Goal: Task Accomplishment & Management: Complete application form

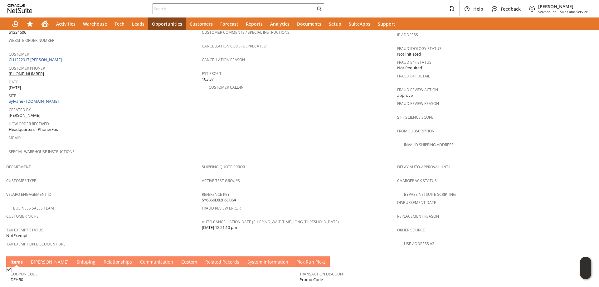
scroll to position [349, 0]
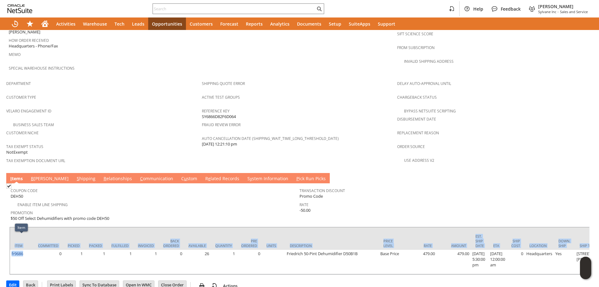
drag, startPoint x: 31, startPoint y: 239, endPoint x: 9, endPoint y: 244, distance: 22.2
click at [9, 244] on div "Item Committed Picked Packed Fulfilled Invoiced Back Ordered Available Quantity…" at bounding box center [299, 251] width 581 height 48
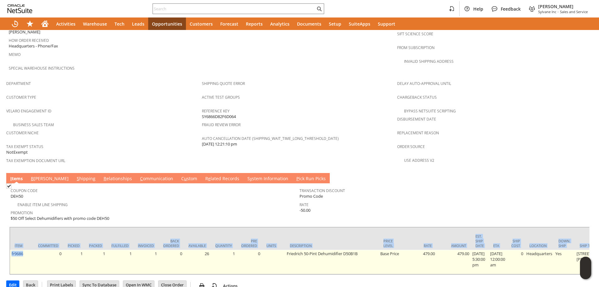
click at [16, 250] on td "fr9686" at bounding box center [21, 262] width 23 height 24
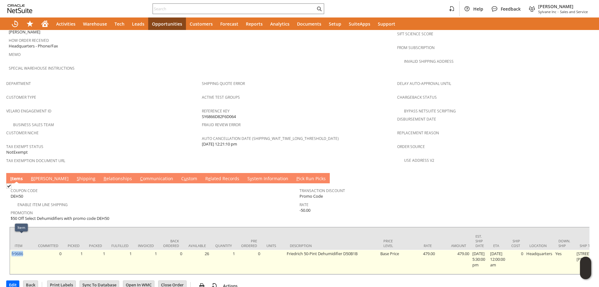
drag, startPoint x: 24, startPoint y: 240, endPoint x: 12, endPoint y: 242, distance: 12.4
click at [12, 250] on td "fr9686" at bounding box center [21, 262] width 23 height 24
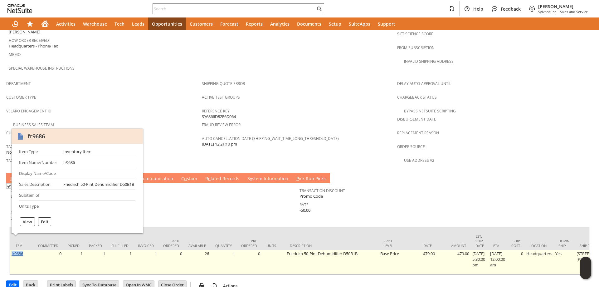
copy link "fr9686"
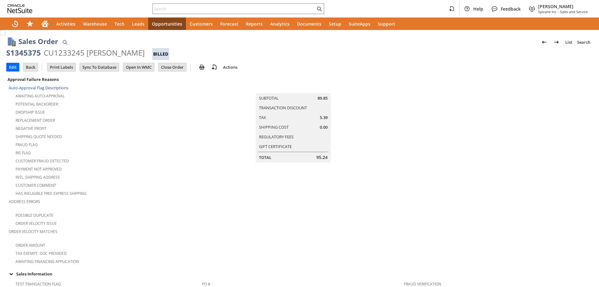
scroll to position [349, 0]
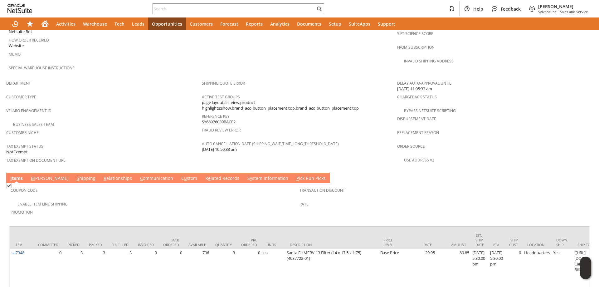
click at [139, 175] on link "C ommunication" at bounding box center [157, 178] width 36 height 7
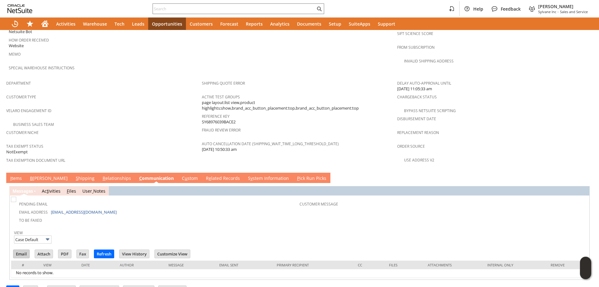
scroll to position [0, 0]
click at [20, 250] on input "Email" at bounding box center [21, 254] width 16 height 8
click at [303, 126] on span "Fraud Review Error" at bounding box center [298, 129] width 193 height 7
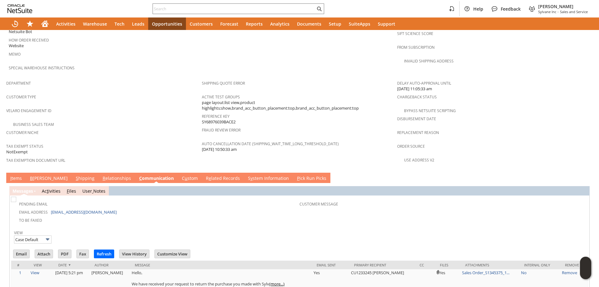
click at [18, 175] on link "I tems" at bounding box center [16, 178] width 15 height 7
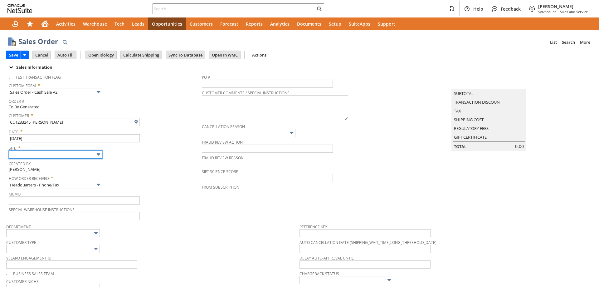
click at [70, 154] on input "text" at bounding box center [56, 154] width 94 height 8
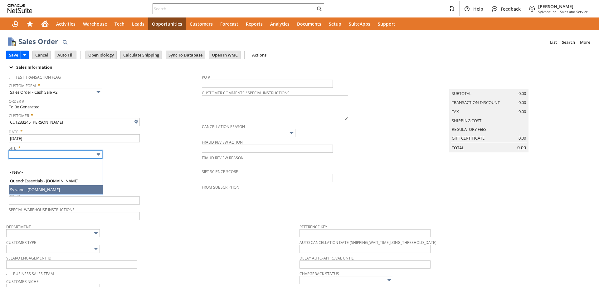
type input "Sylvane - [DOMAIN_NAME]"
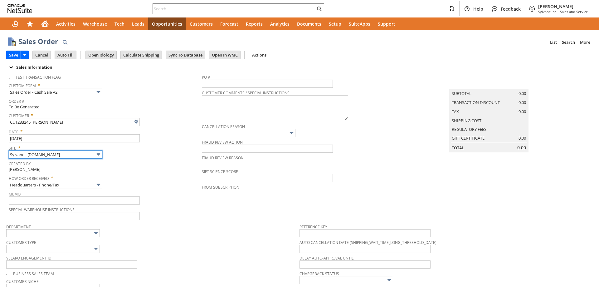
type input "Intelligent Recommendations ⁰"
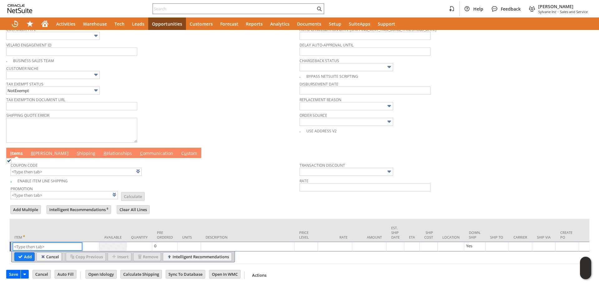
paste input "sa7442-2"
type input "sa7442-2"
click at [22, 253] on input "Add" at bounding box center [25, 257] width 20 height 8
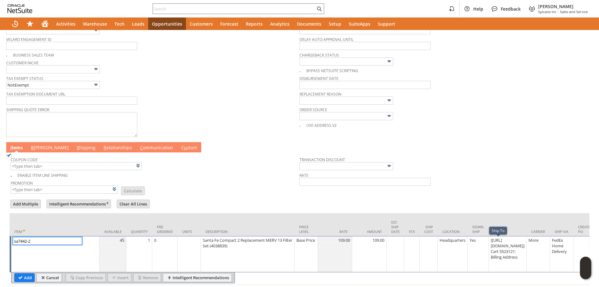
type input "[https://apple.com/ap...3121: Billing Address"
click at [520, 249] on div "[https://apple.com/apple-pay] Cart 5523121: Billing Address" at bounding box center [508, 248] width 34 height 23
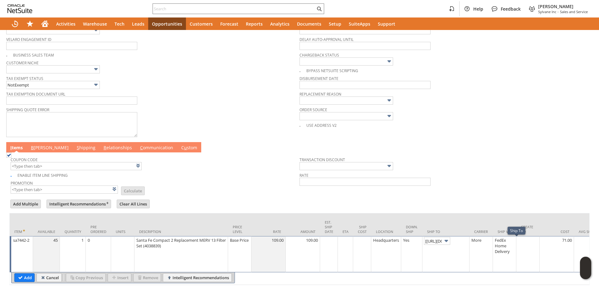
scroll to position [0, 65]
click at [444, 241] on input "[https://apple.com/ap...3121: Billing Address" at bounding box center [437, 241] width 26 height 8
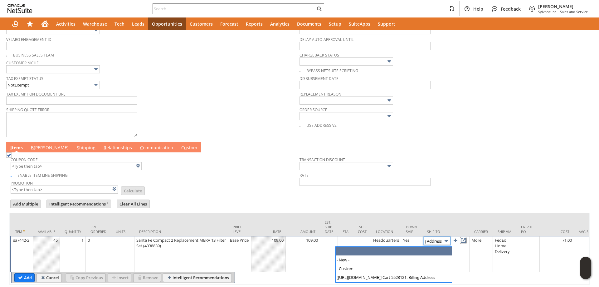
scroll to position [0, 0]
click at [467, 244] on link at bounding box center [463, 240] width 7 height 7
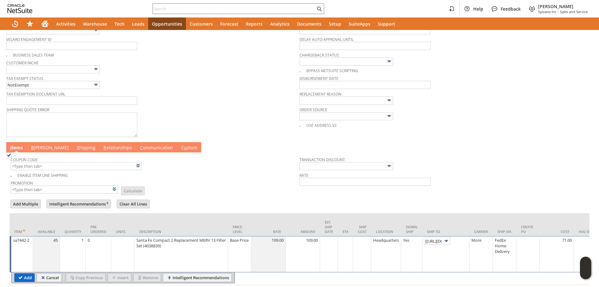
click at [25, 279] on input "Add" at bounding box center [25, 278] width 20 height 8
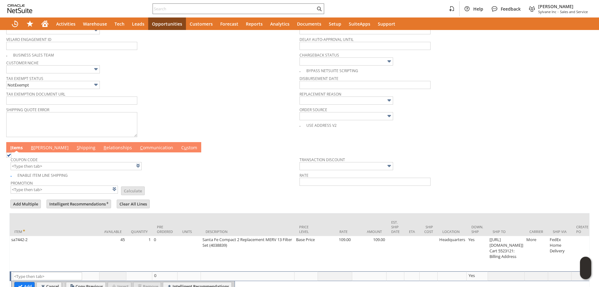
click at [37, 151] on link "B illing" at bounding box center [49, 148] width 41 height 7
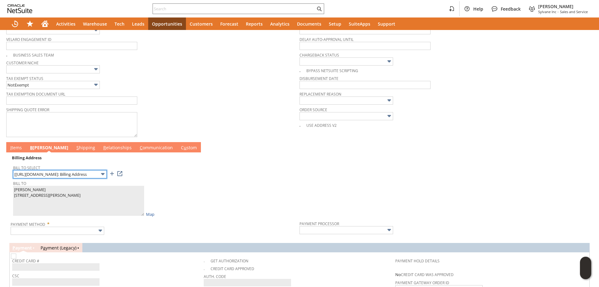
click at [52, 178] on input "[https://apple.com/ap...3121: Billing Address" at bounding box center [60, 174] width 94 height 8
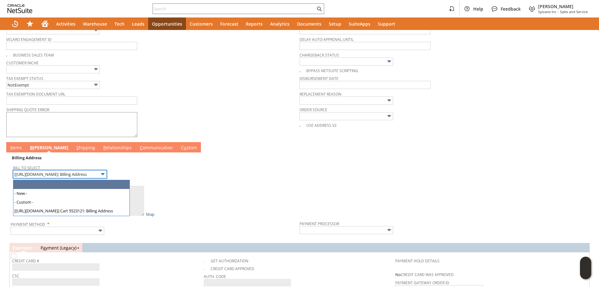
drag, startPoint x: 39, startPoint y: 186, endPoint x: 22, endPoint y: 132, distance: 57.3
click at [40, 178] on input "text" at bounding box center [60, 174] width 94 height 8
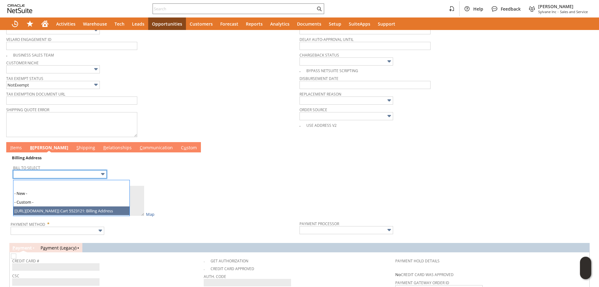
type input "[https://apple.com/ap...3121: Billing Address"
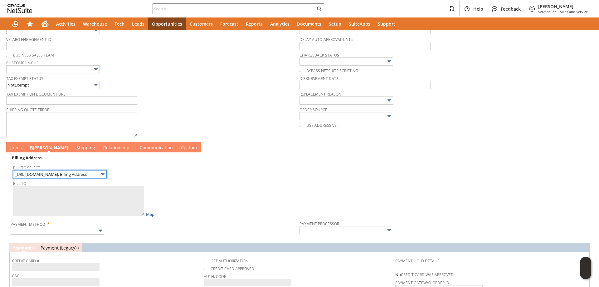
type textarea "Christine Staub 301 Andella Drive 2296738 Greer SC 29651 United States"
type input "301 Andella Drive"
type input "29651"
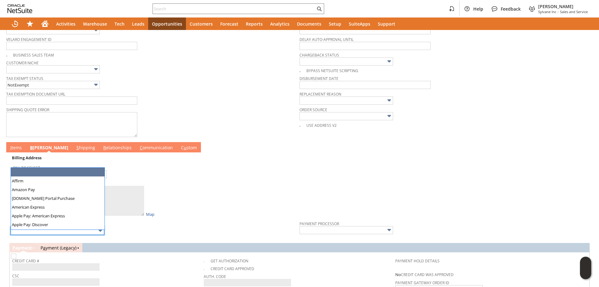
click at [49, 231] on input "text" at bounding box center [58, 231] width 94 height 8
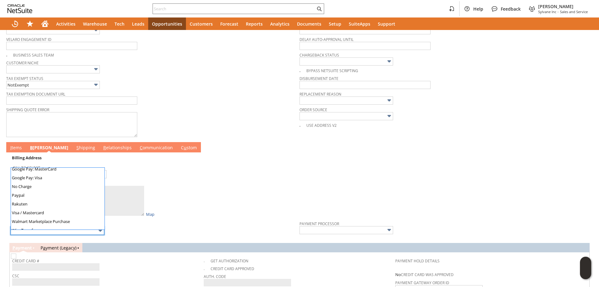
scroll to position [174, 0]
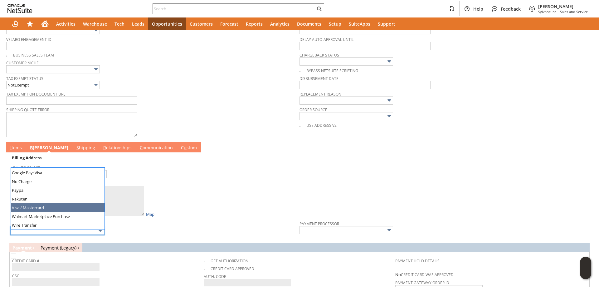
type input "Visa / Mastercard"
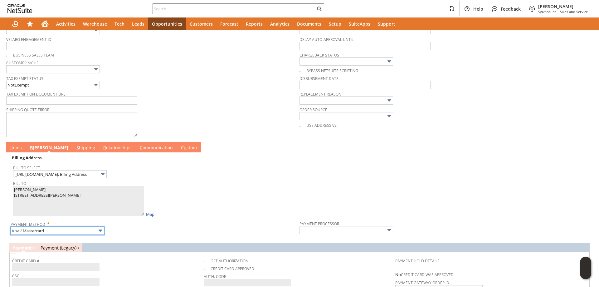
type input "Braintree"
checkbox input "true"
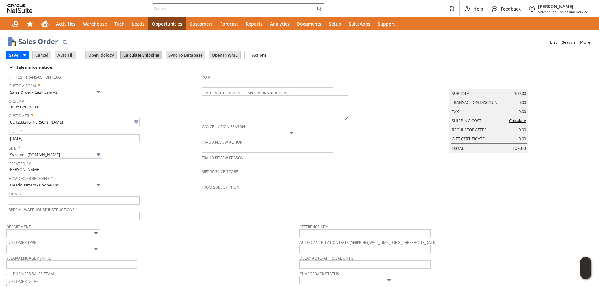
click at [143, 53] on input "Calculate Shipping" at bounding box center [141, 55] width 41 height 8
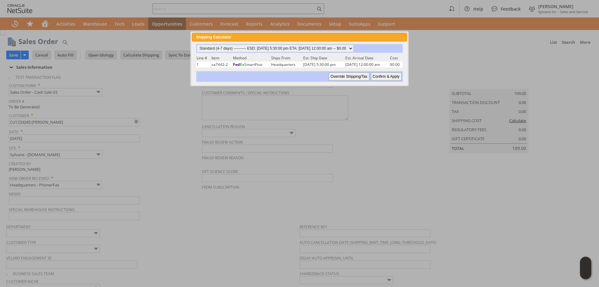
click at [378, 75] on input "Confirm & Apply" at bounding box center [386, 76] width 31 height 8
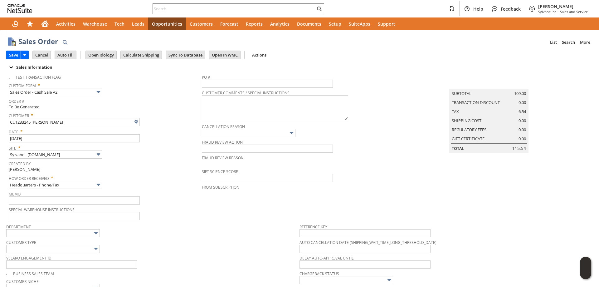
scroll to position [219, 0]
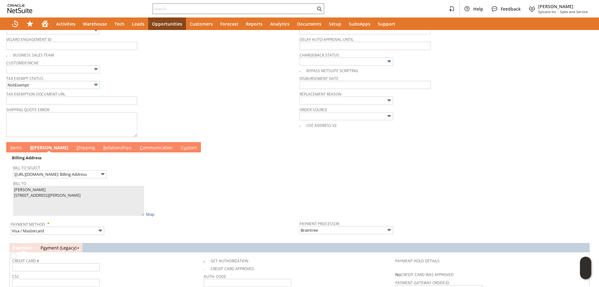
click at [38, 147] on link "B illing" at bounding box center [49, 148] width 42 height 7
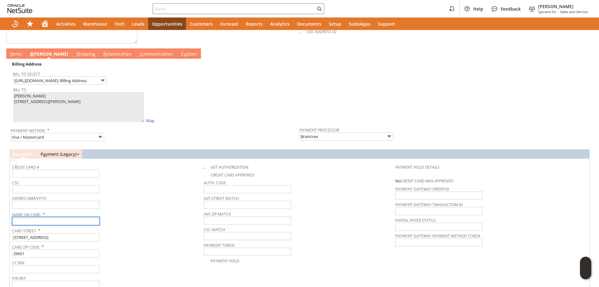
paste input "Christine Staub"
type input "Christine Staub"
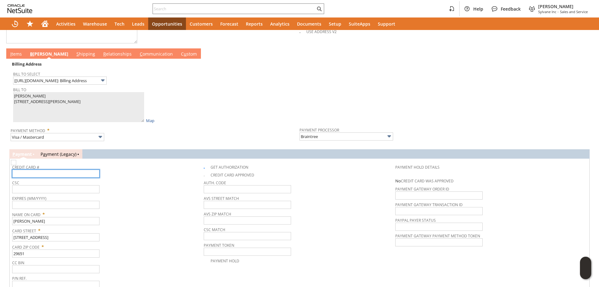
click at [51, 174] on input "text" at bounding box center [55, 174] width 87 height 8
type input "4147400147824468"
click at [50, 208] on input "text" at bounding box center [55, 205] width 87 height 8
type input "11/2029"
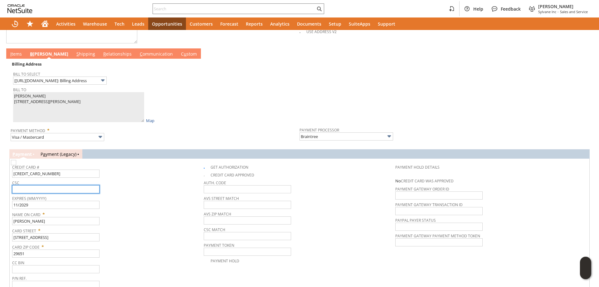
click at [55, 191] on input "text" at bounding box center [55, 189] width 87 height 8
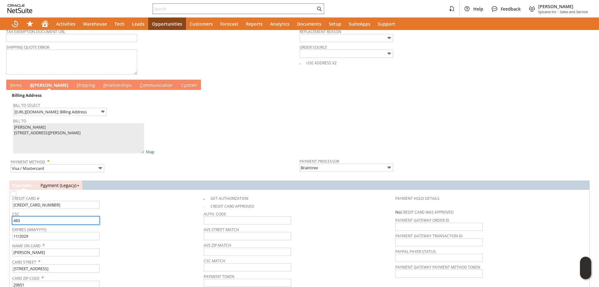
type input "483"
click at [12, 86] on link "I tems" at bounding box center [16, 85] width 15 height 7
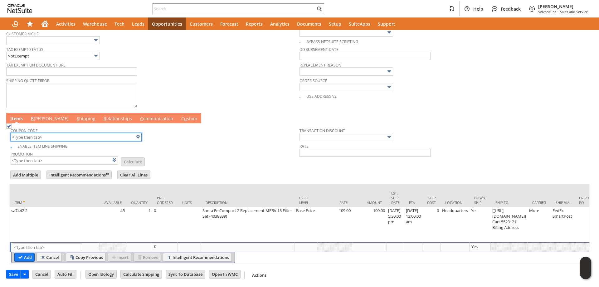
scroll to position [0, 0]
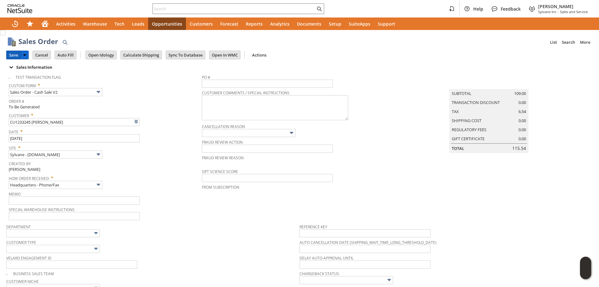
click at [15, 55] on input "Save" at bounding box center [14, 55] width 14 height 8
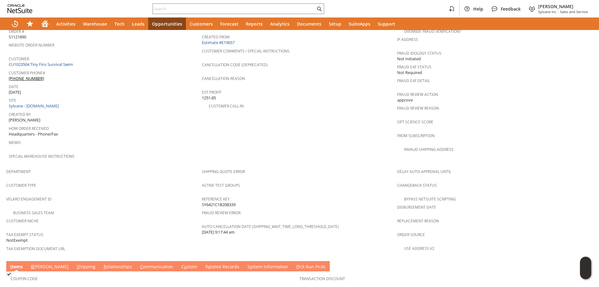
scroll to position [354, 0]
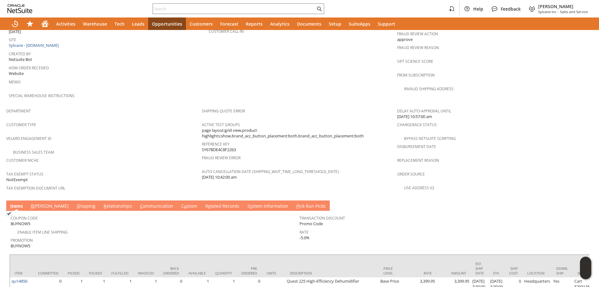
scroll to position [349, 0]
